Goal: Task Accomplishment & Management: Manage account settings

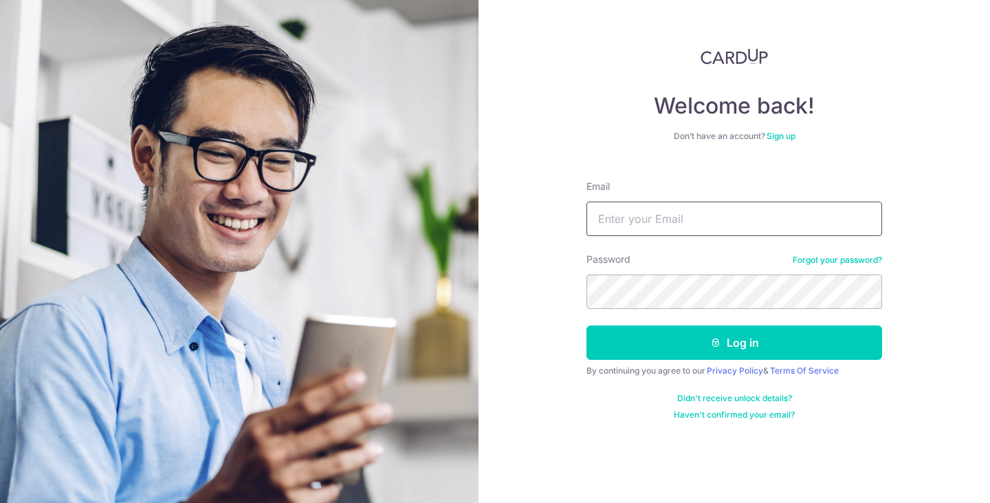
drag, startPoint x: 0, startPoint y: 0, endPoint x: 673, endPoint y: 217, distance: 706.8
click at [673, 217] on input "Email" at bounding box center [735, 218] width 296 height 34
type input "[EMAIL_ADDRESS][DOMAIN_NAME]"
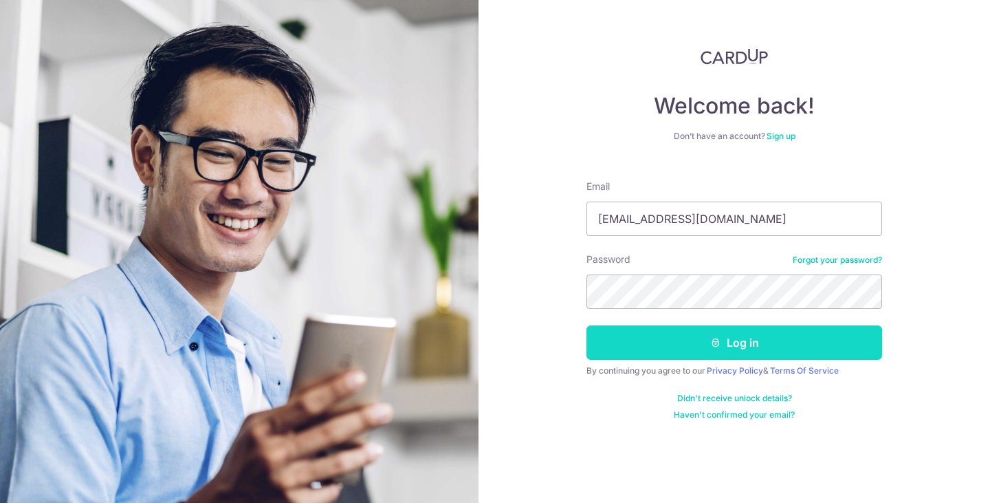
click at [714, 337] on icon "submit" at bounding box center [715, 342] width 11 height 11
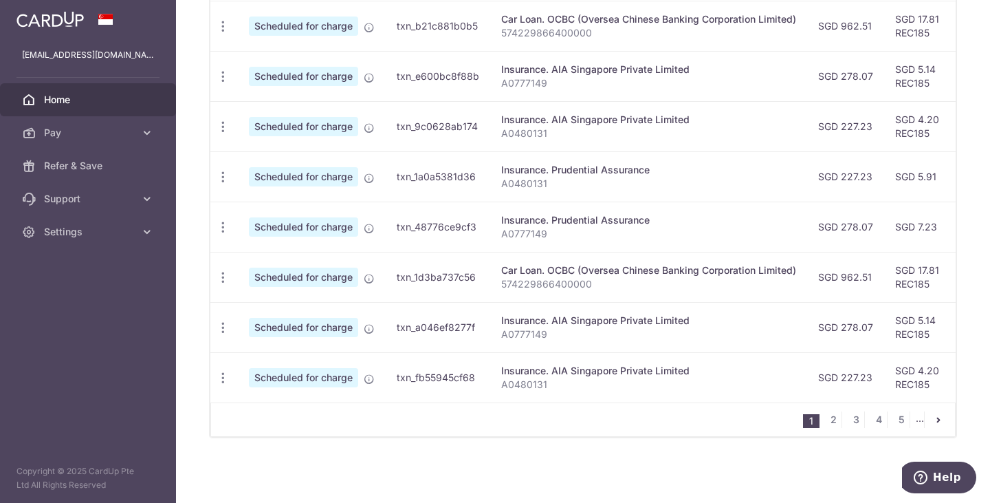
scroll to position [567, 0]
click at [125, 201] on span "Support" at bounding box center [89, 199] width 91 height 14
click at [85, 262] on span "Contact Us" at bounding box center [89, 265] width 91 height 14
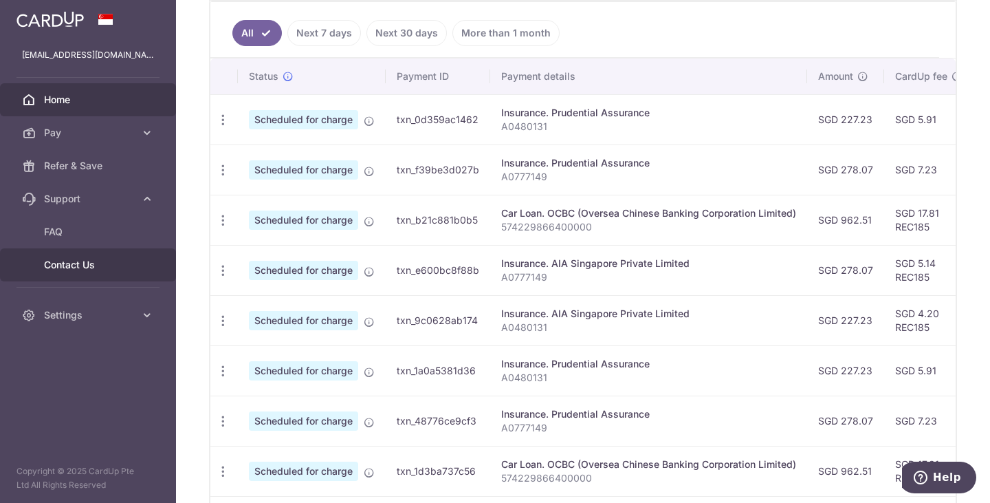
scroll to position [292, 0]
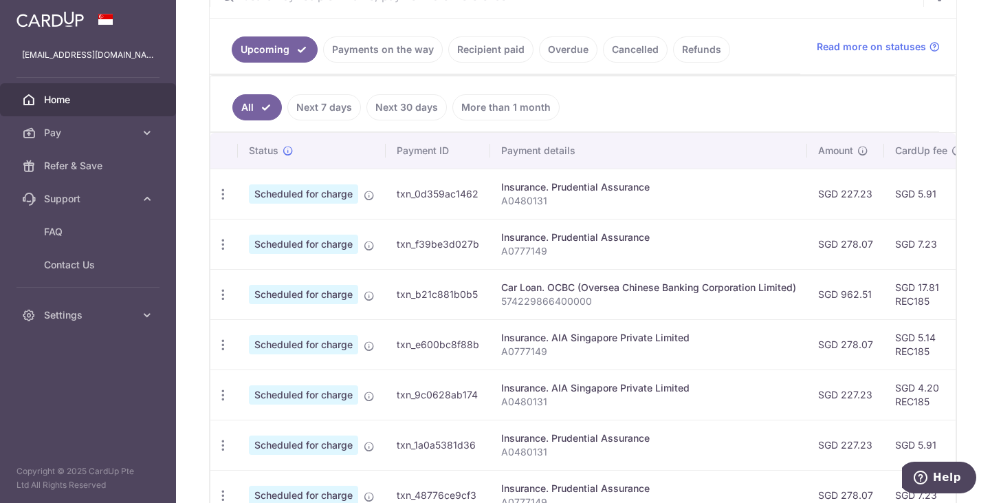
click at [754, 233] on div "Insurance. Prudential Assurance" at bounding box center [648, 237] width 295 height 14
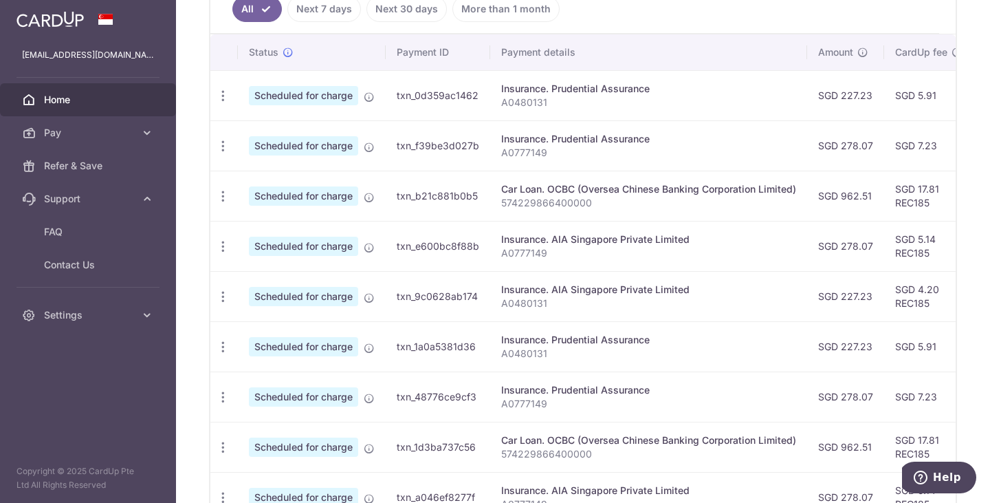
scroll to position [413, 0]
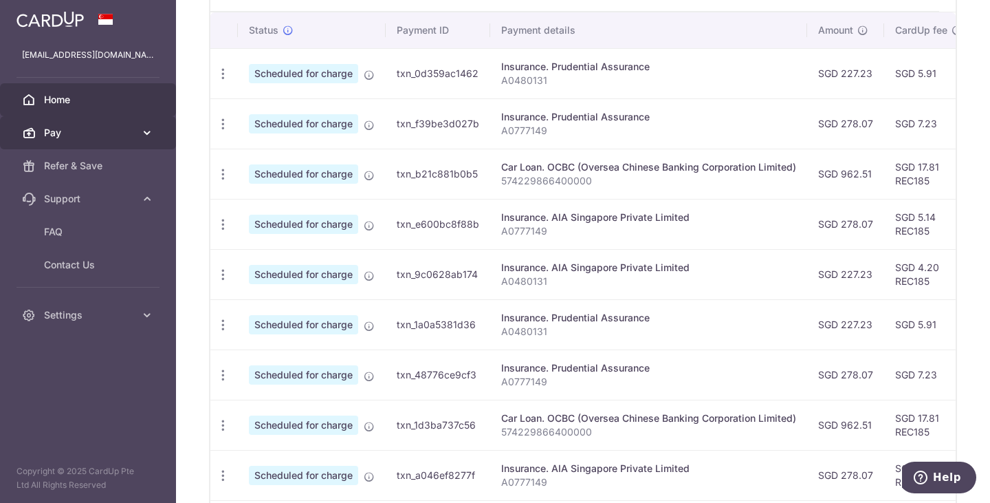
click at [58, 132] on span "Pay" at bounding box center [89, 133] width 91 height 14
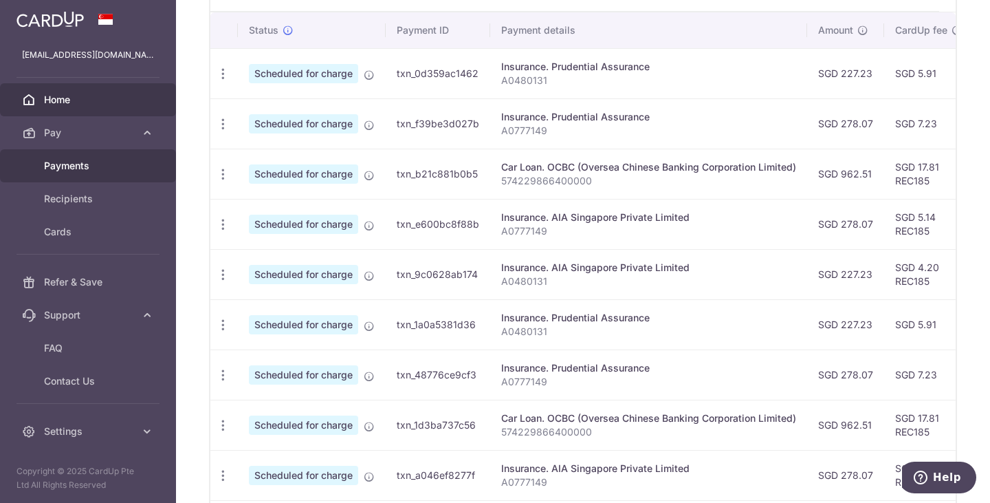
click at [67, 171] on span "Payments" at bounding box center [89, 166] width 91 height 14
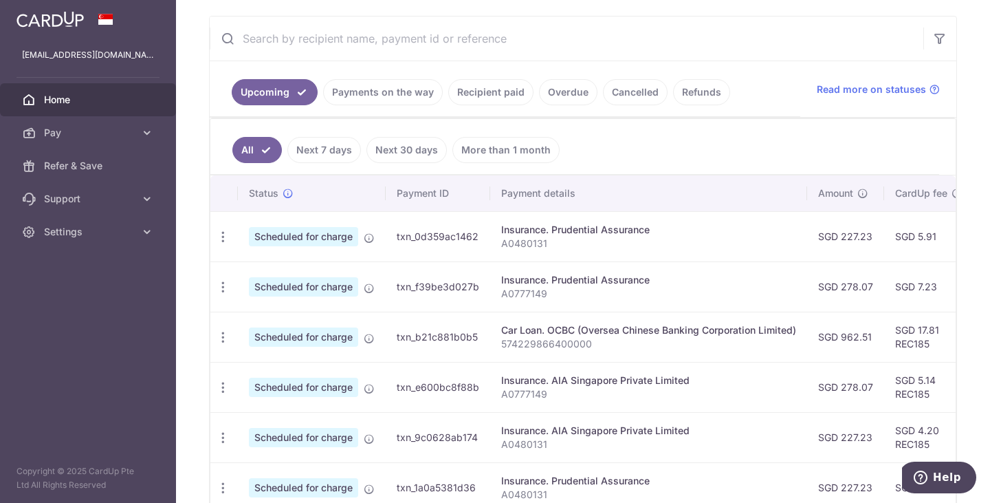
scroll to position [275, 0]
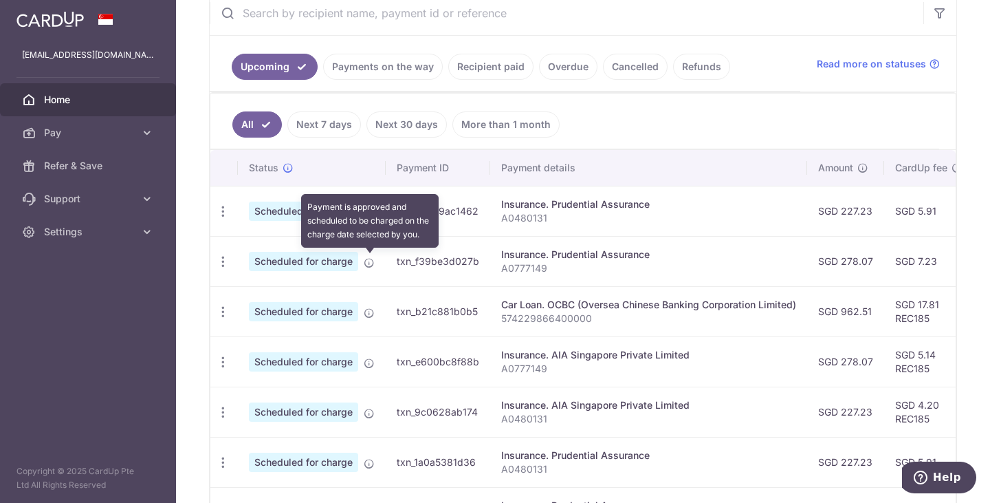
click at [370, 263] on icon at bounding box center [369, 262] width 11 height 11
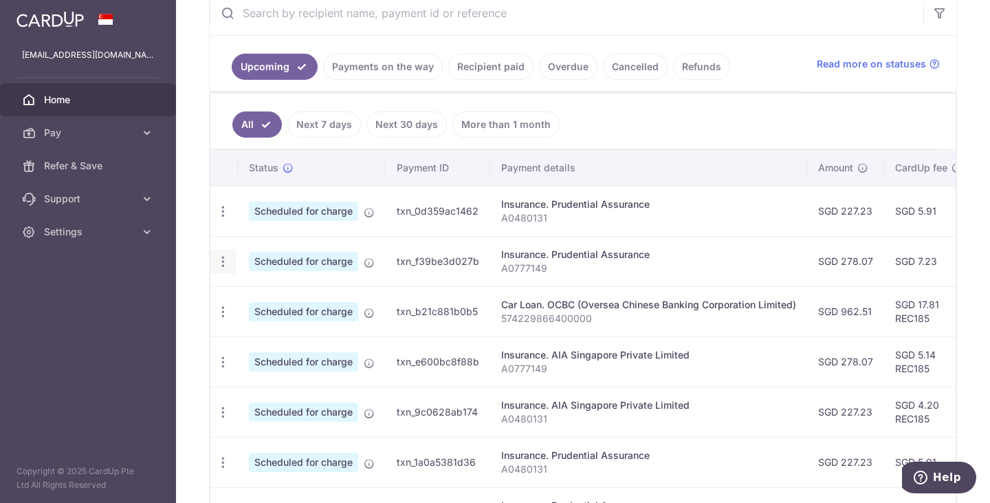
click at [228, 261] on icon "button" at bounding box center [223, 261] width 14 height 14
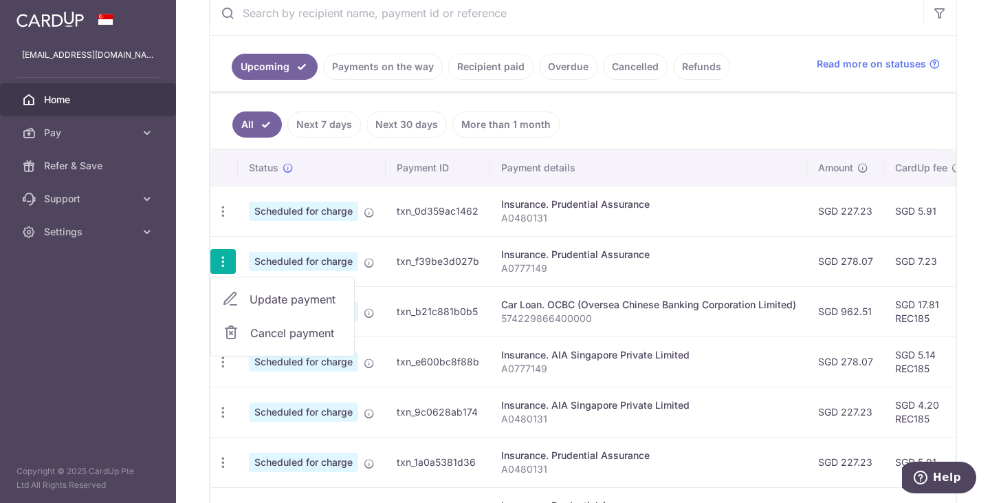
click at [314, 303] on span "Update payment" at bounding box center [297, 299] width 94 height 17
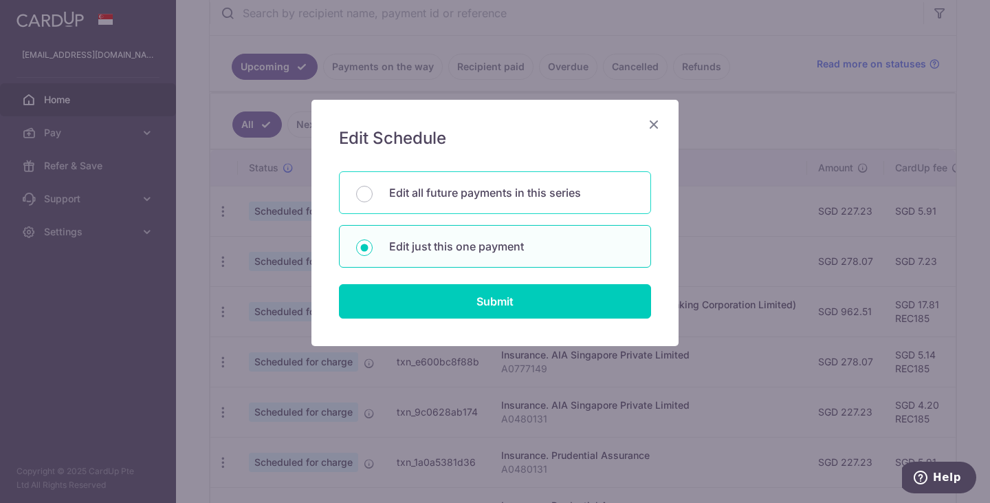
click at [492, 201] on div "Edit all future payments in this series" at bounding box center [495, 192] width 312 height 43
radio input "true"
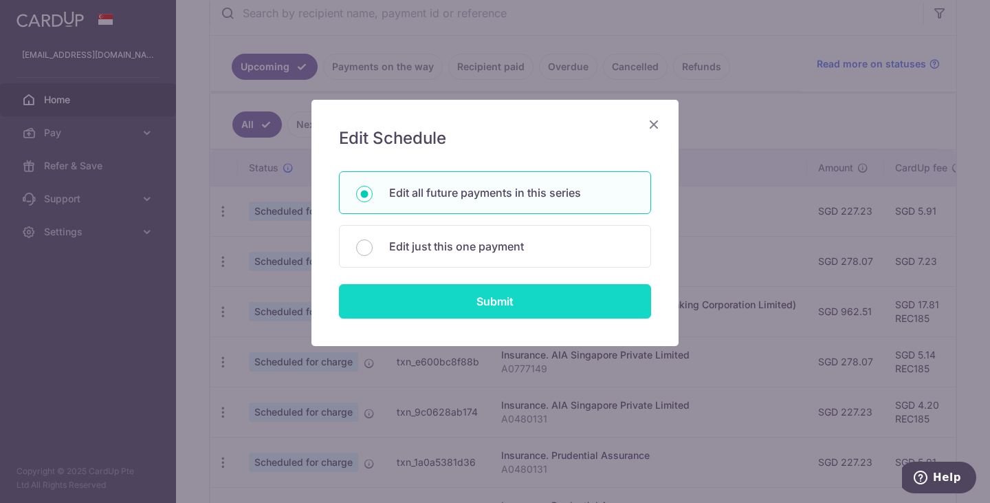
click at [532, 303] on input "Submit" at bounding box center [495, 301] width 312 height 34
radio input "true"
type input "278.07"
type input "A0777149"
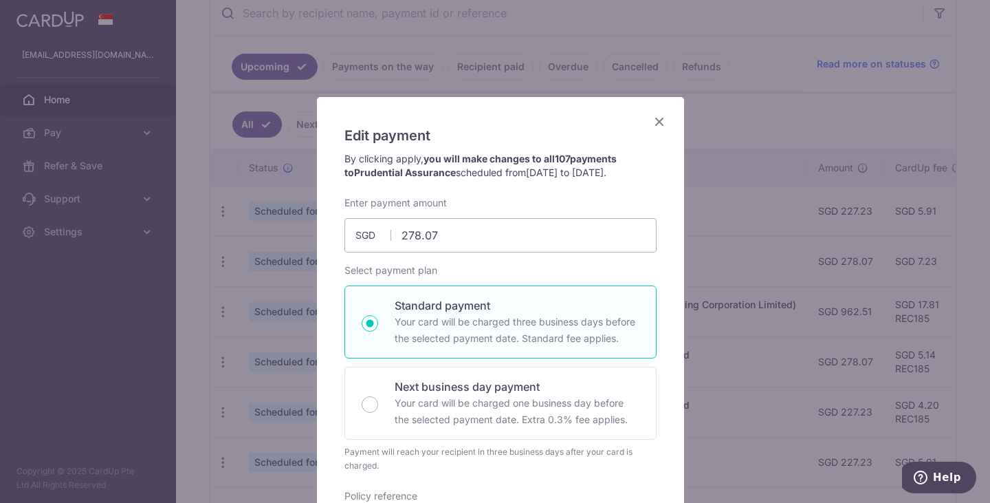
scroll to position [0, 0]
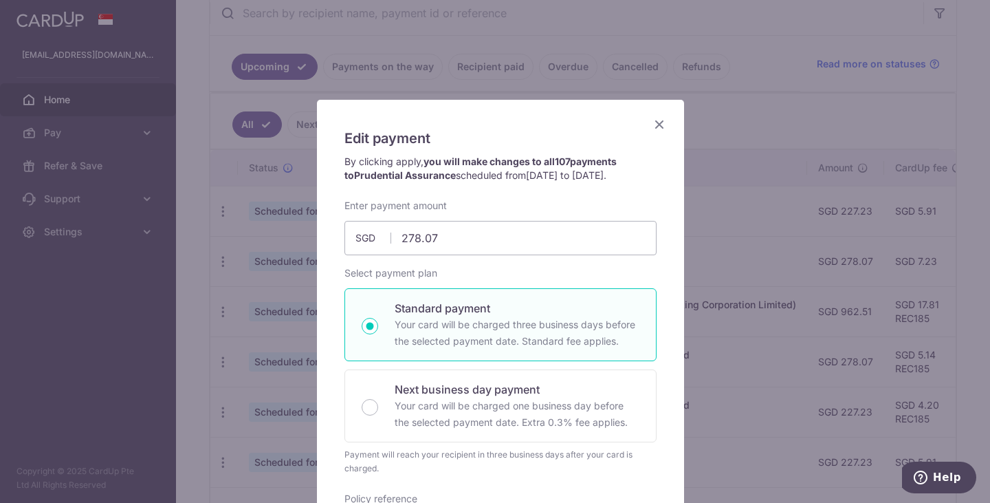
drag, startPoint x: 571, startPoint y: 127, endPoint x: 621, endPoint y: 99, distance: 57.2
click at [621, 99] on div "Edit payment By clicking apply, you will make changes to all 107 payments to Pr…" at bounding box center [500, 506] width 369 height 815
click at [651, 124] on icon "Close" at bounding box center [659, 124] width 17 height 17
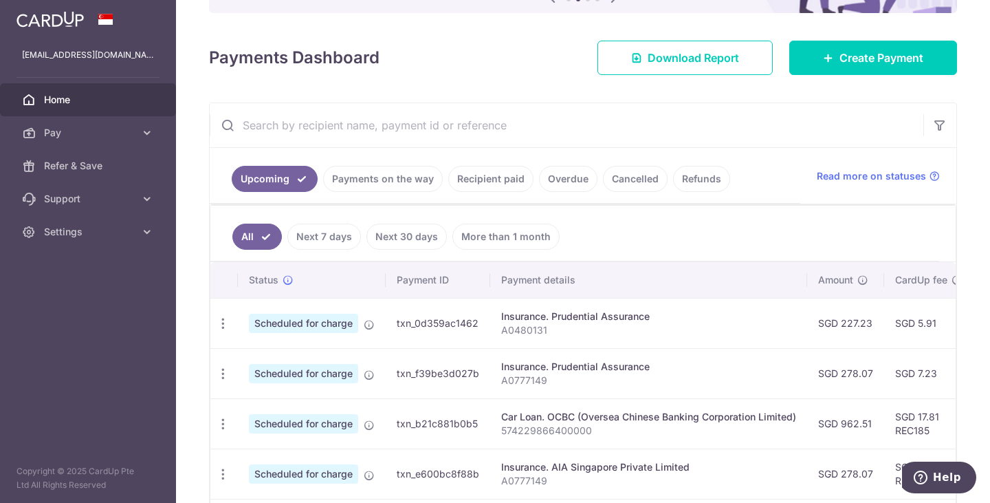
scroll to position [138, 0]
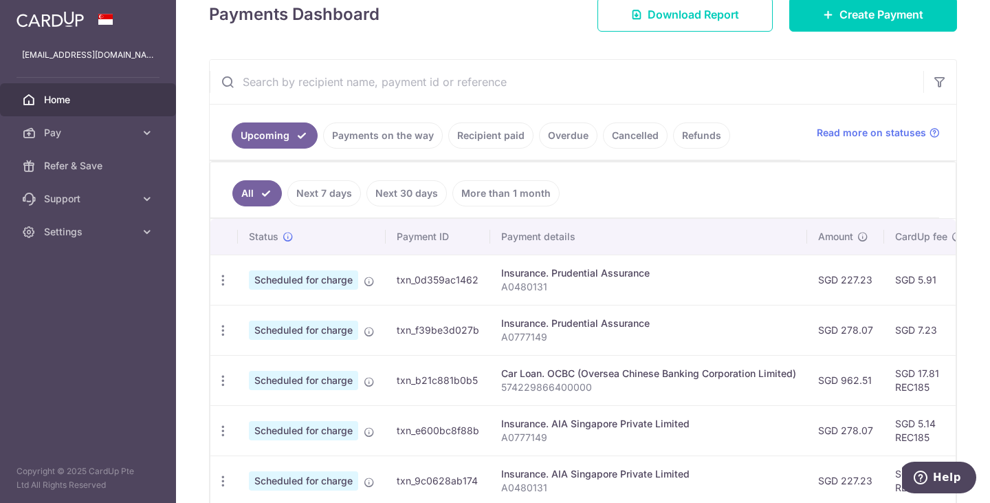
click at [702, 141] on link "Refunds" at bounding box center [701, 135] width 57 height 26
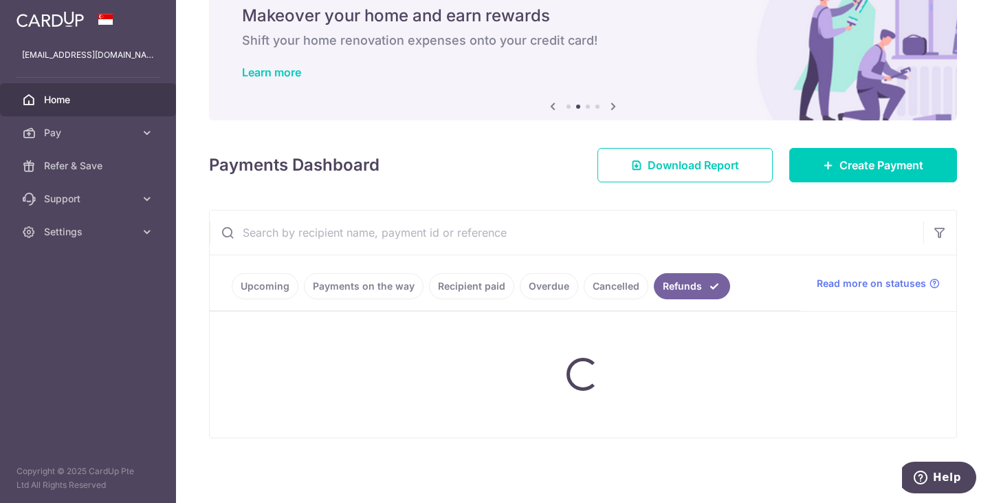
scroll to position [102, 0]
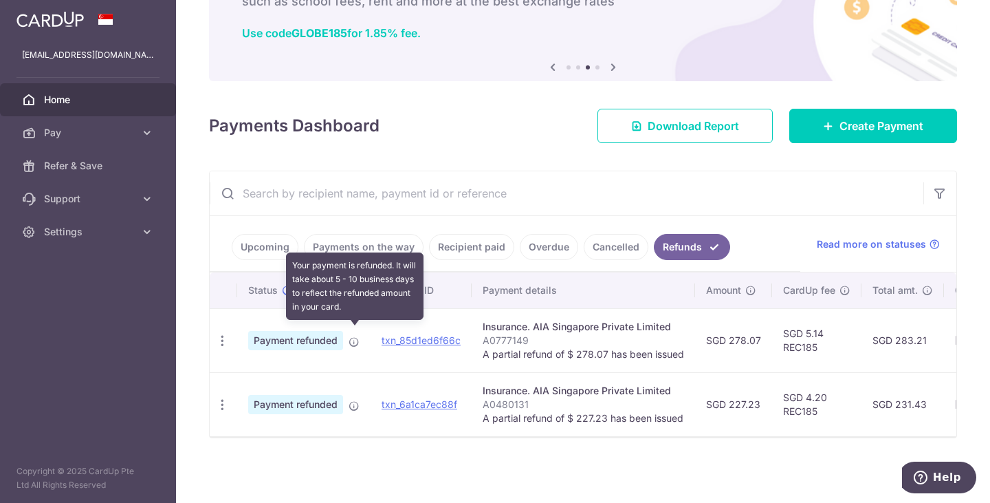
click at [355, 338] on icon at bounding box center [354, 341] width 11 height 11
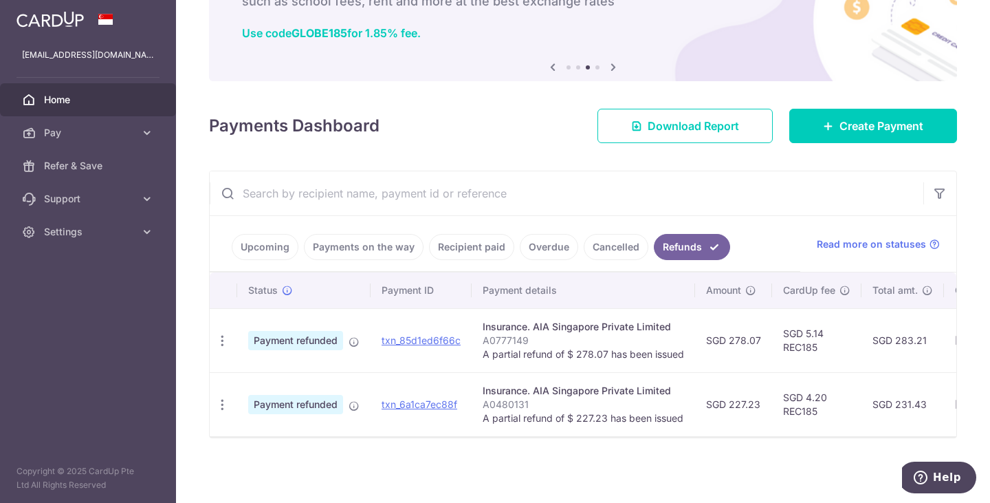
click at [539, 348] on span "A partial refund of $ 278.07 has been issued" at bounding box center [583, 354] width 201 height 12
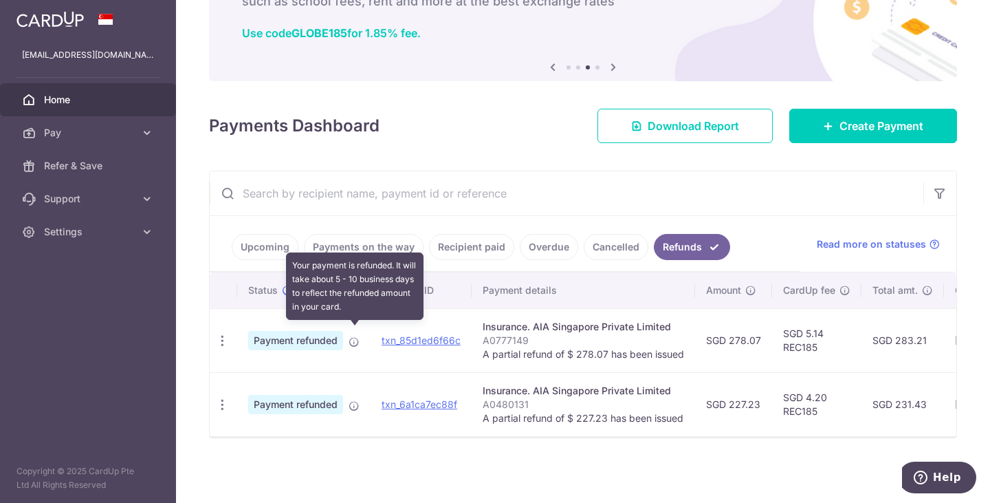
click at [355, 336] on icon at bounding box center [354, 341] width 11 height 11
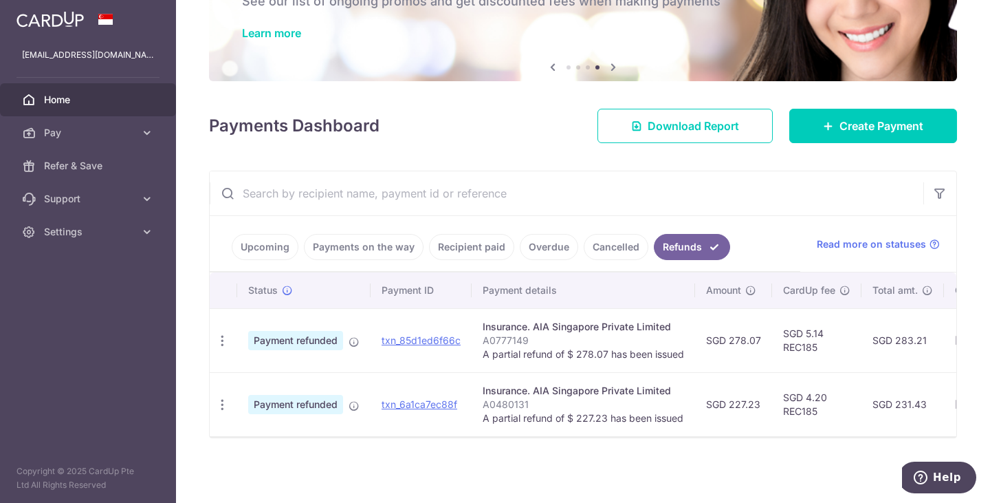
click at [404, 182] on input "text" at bounding box center [567, 193] width 714 height 44
paste input "txn_ce9510c204e"
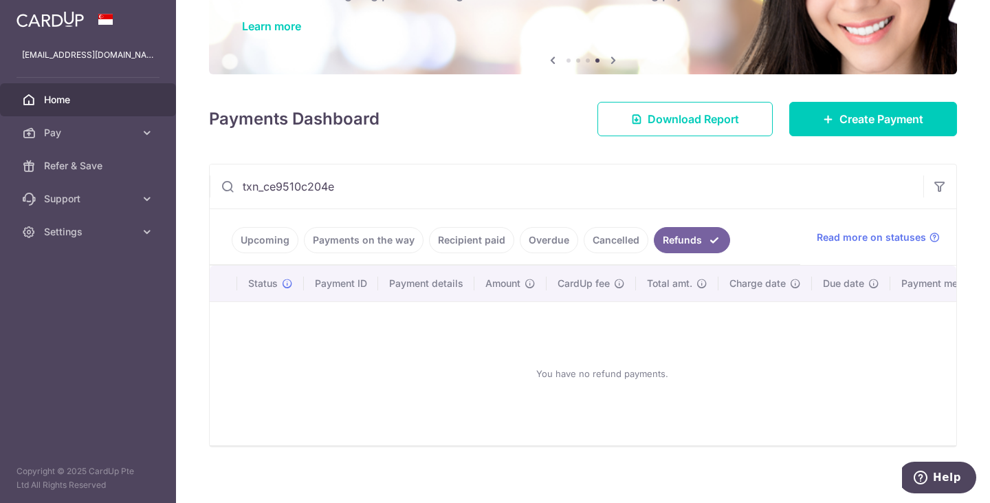
type input "txn_ce9510c204e"
click at [609, 240] on link "Cancelled" at bounding box center [616, 240] width 65 height 26
click at [542, 242] on link "Overdue" at bounding box center [549, 240] width 58 height 26
click at [497, 238] on link "Recipient paid" at bounding box center [471, 240] width 85 height 26
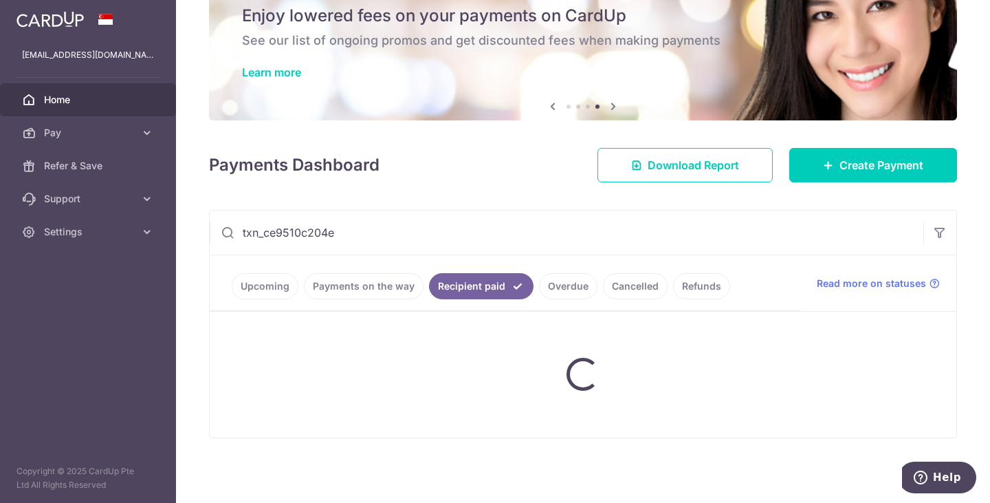
scroll to position [24, 0]
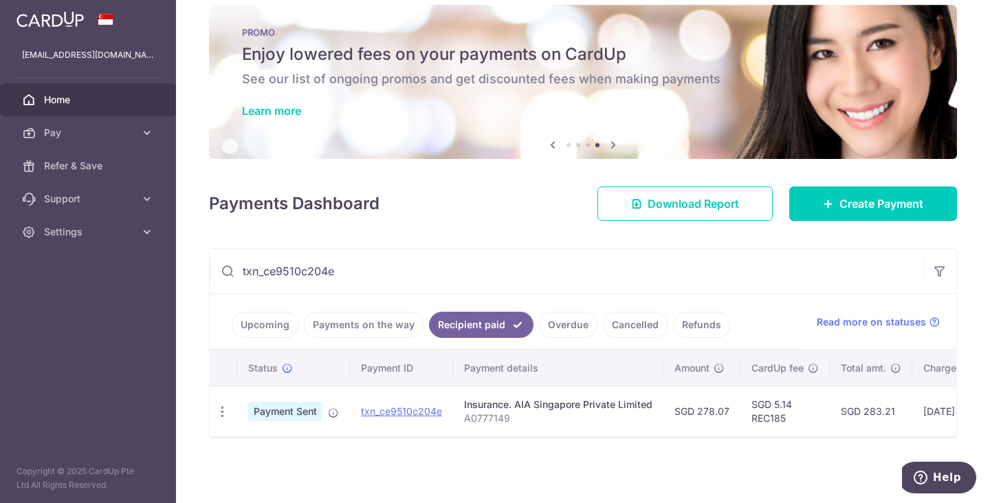
click at [373, 316] on link "Payments on the way" at bounding box center [364, 325] width 120 height 26
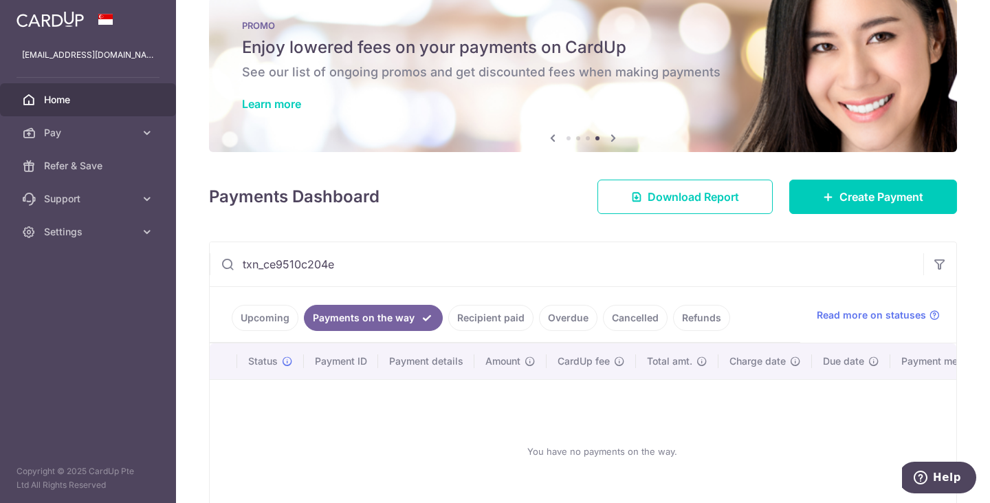
click at [490, 317] on link "Recipient paid" at bounding box center [490, 318] width 85 height 26
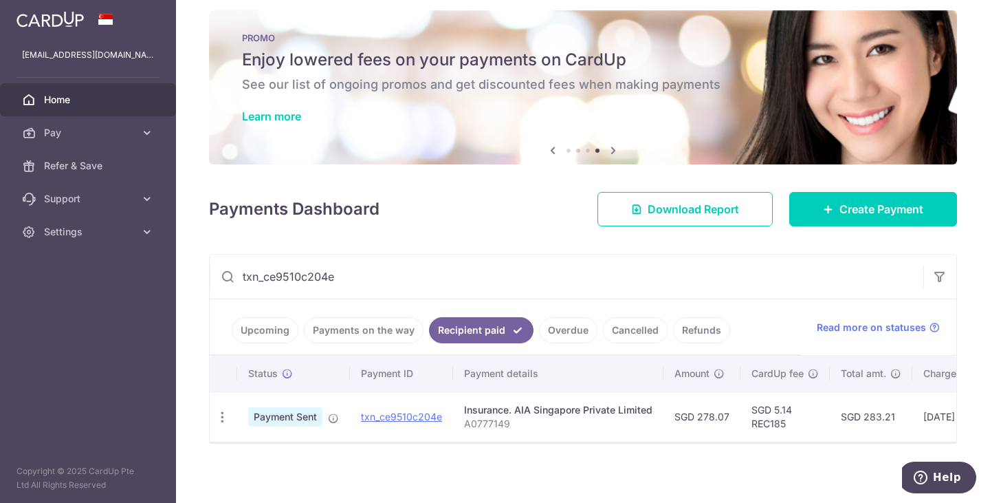
scroll to position [0, 0]
